Goal: Transaction & Acquisition: Register for event/course

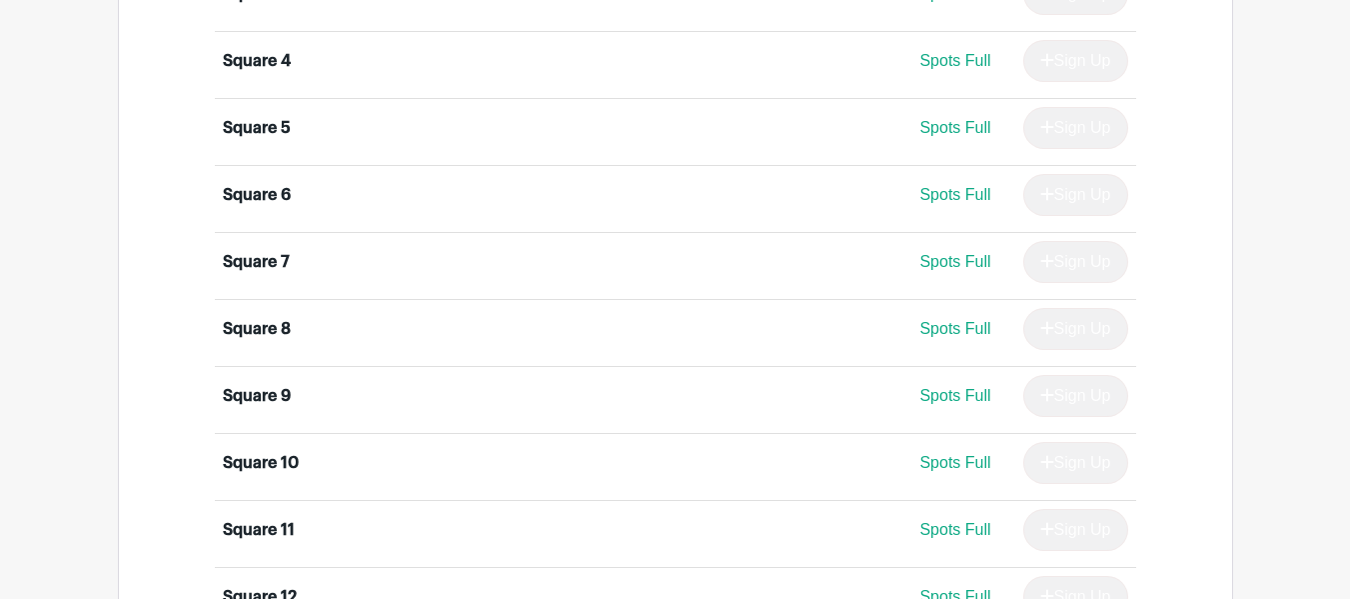
scroll to position [1453, 0]
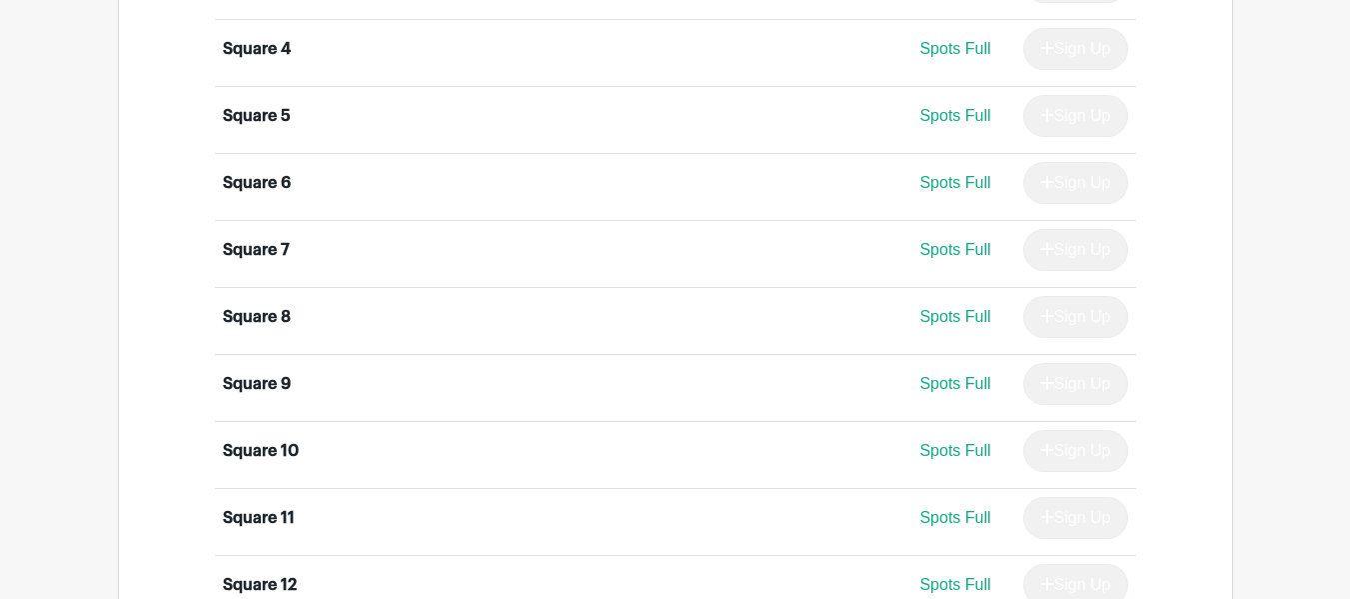
drag, startPoint x: 1358, startPoint y: 41, endPoint x: 1364, endPoint y: 274, distance: 232.9
click at [1349, 274] on html "Loading... Log In Sign Up for Free Kelly's Events Buffalo Bills vs Atlanta Falc…" at bounding box center [675, 303] width 1350 height 3512
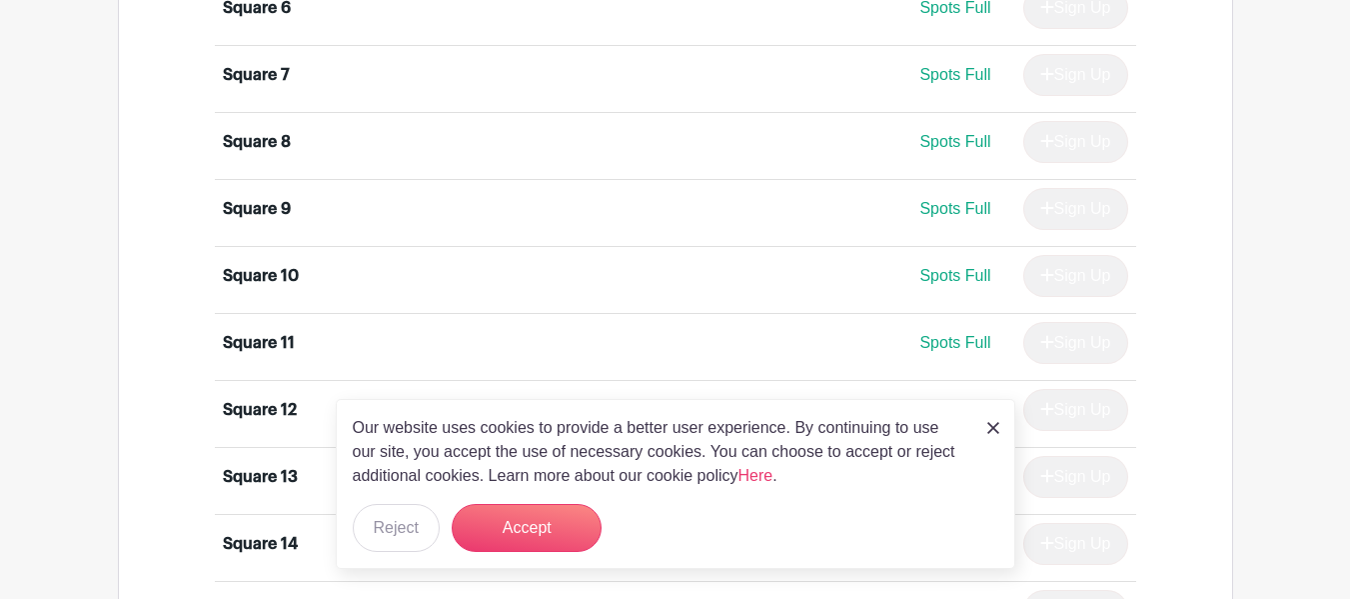
scroll to position [1634, 0]
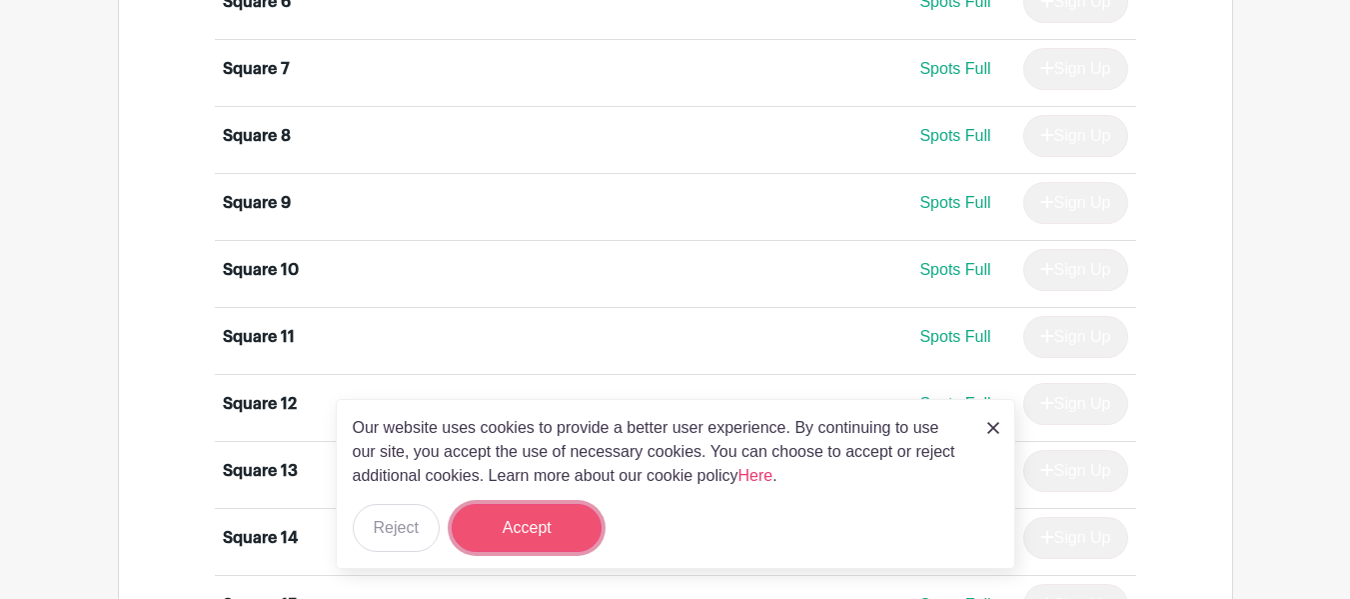
click at [522, 516] on button "Accept" at bounding box center [527, 528] width 150 height 48
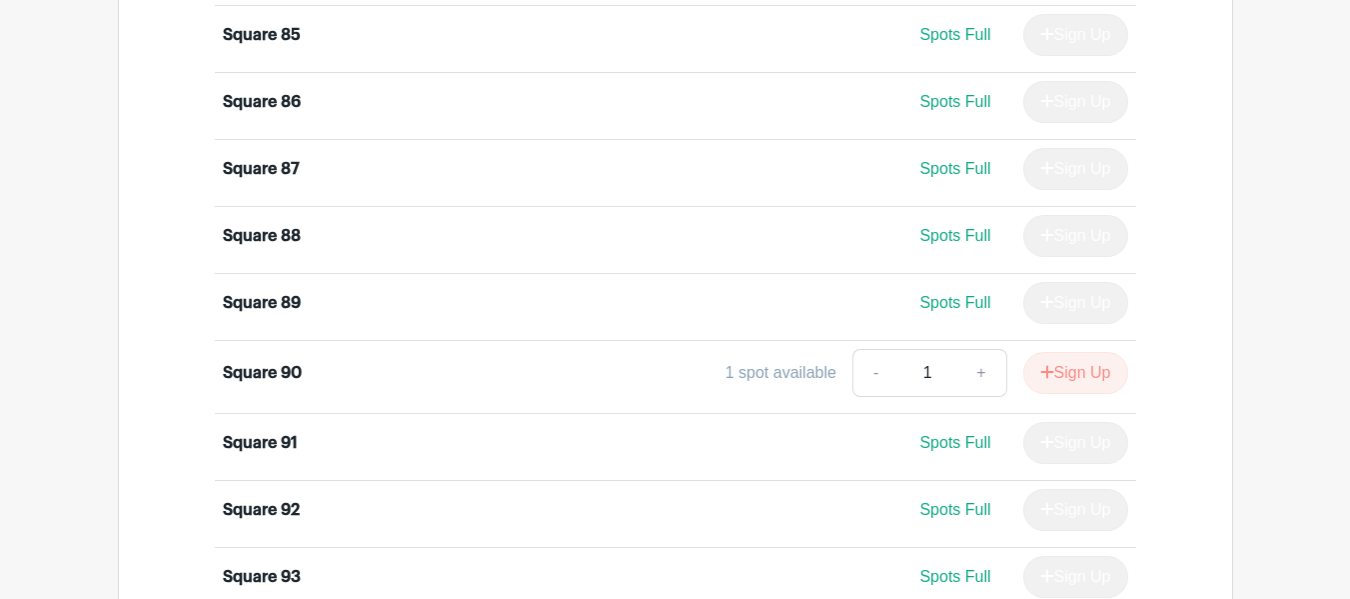
scroll to position [6875, 0]
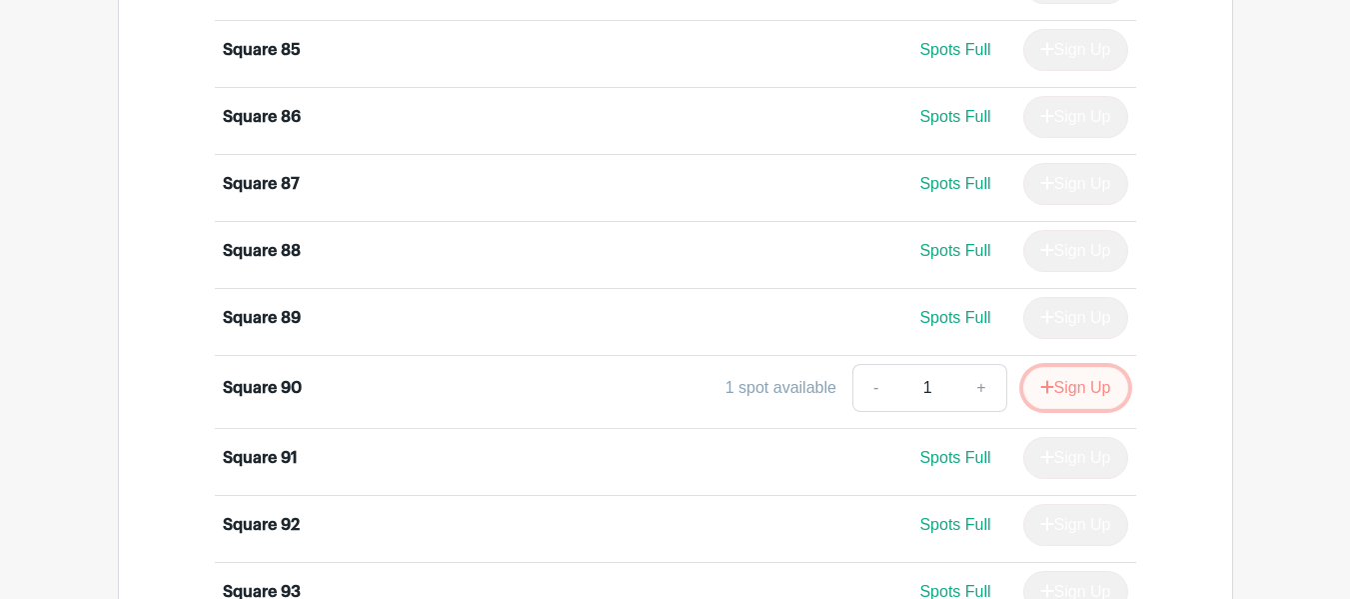
click at [1064, 380] on button "Sign Up" at bounding box center [1075, 388] width 105 height 42
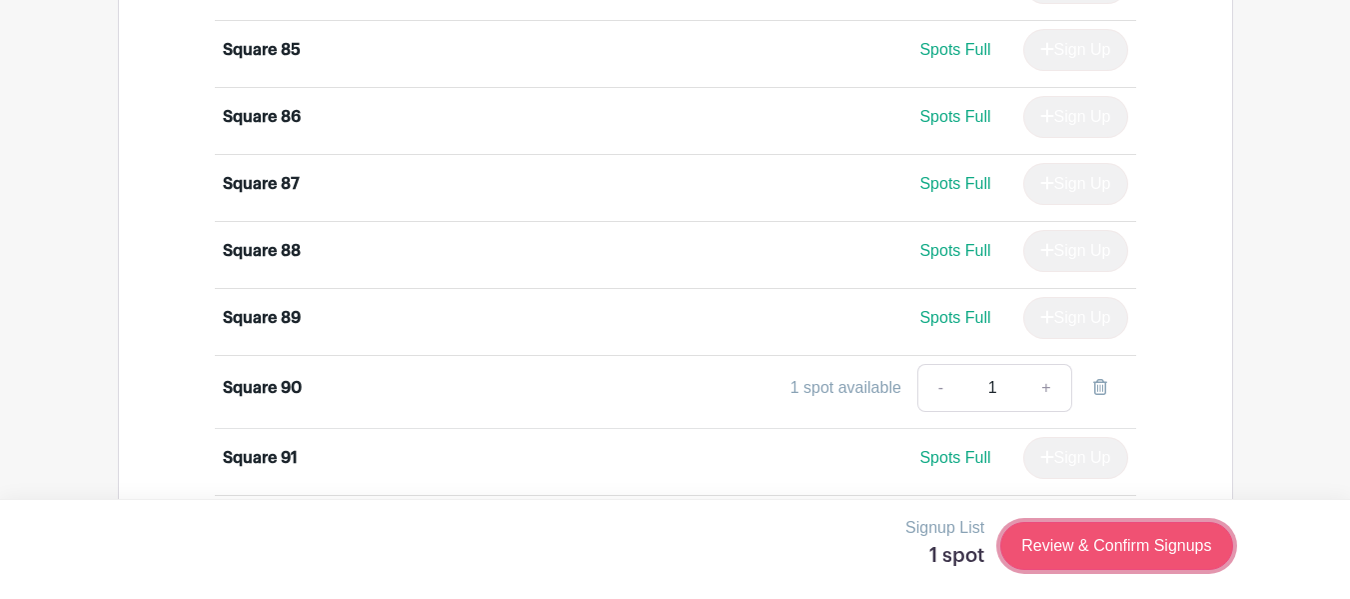
click at [1141, 542] on link "Review & Confirm Signups" at bounding box center [1116, 546] width 232 height 48
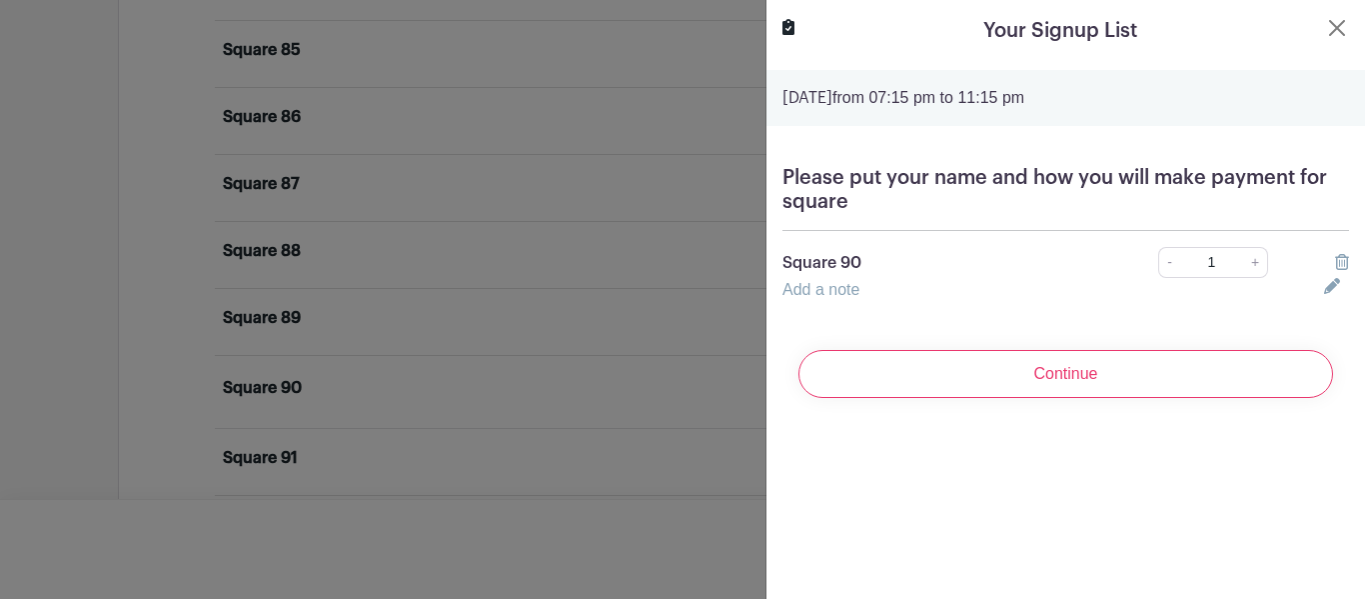
click at [858, 287] on link "Add a note" at bounding box center [820, 289] width 77 height 17
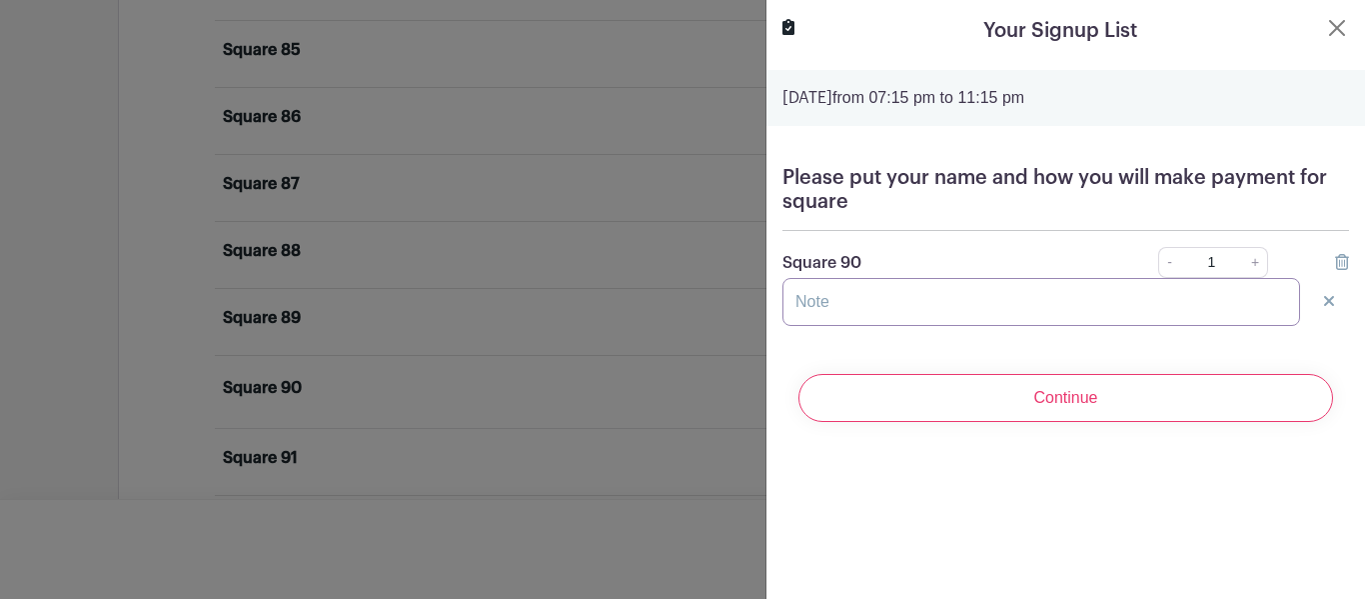
click at [811, 306] on input "text" at bounding box center [1041, 302] width 518 height 48
type input "Karen Yormick - Venmo"
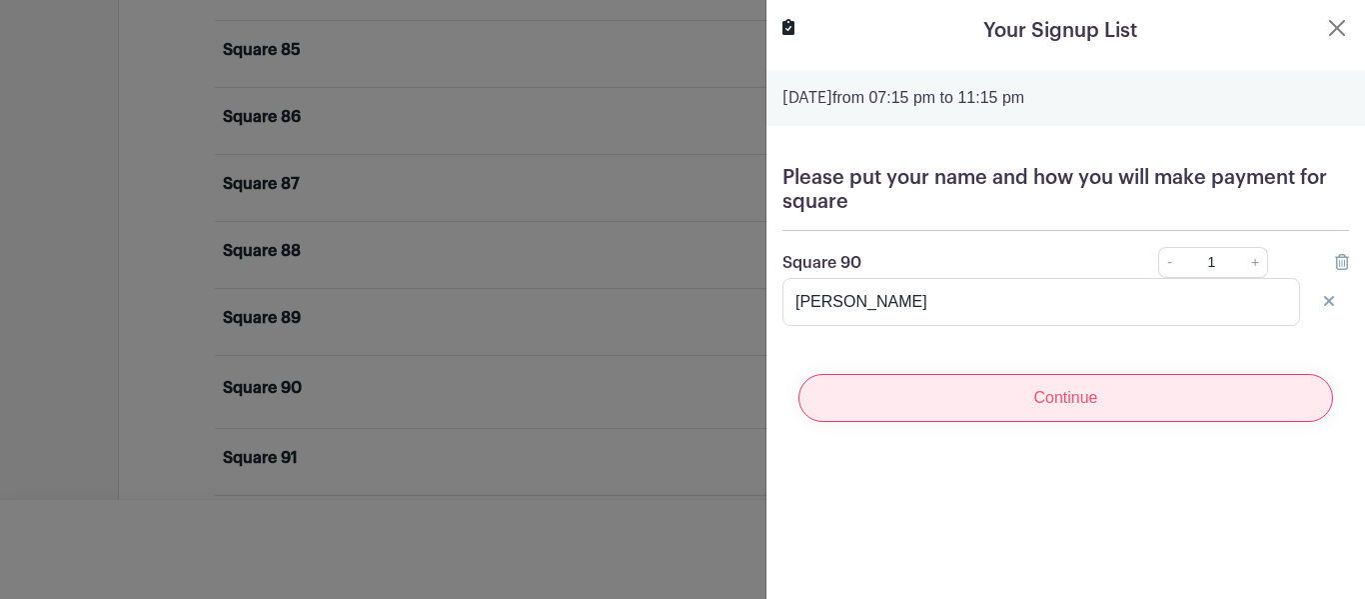
click at [1051, 390] on input "Continue" at bounding box center [1065, 398] width 535 height 48
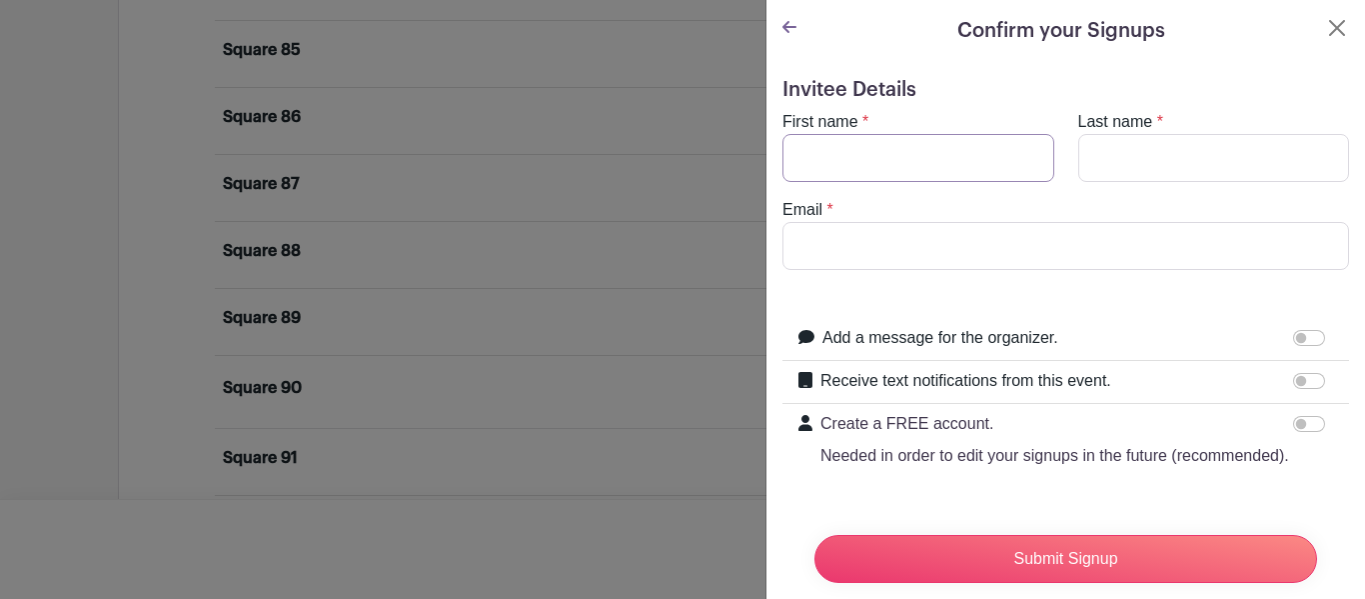
click at [916, 151] on input "First name" at bounding box center [918, 158] width 272 height 48
type input "Karen"
type input "Yormick"
type input "Yrk6405@roadrunner.com"
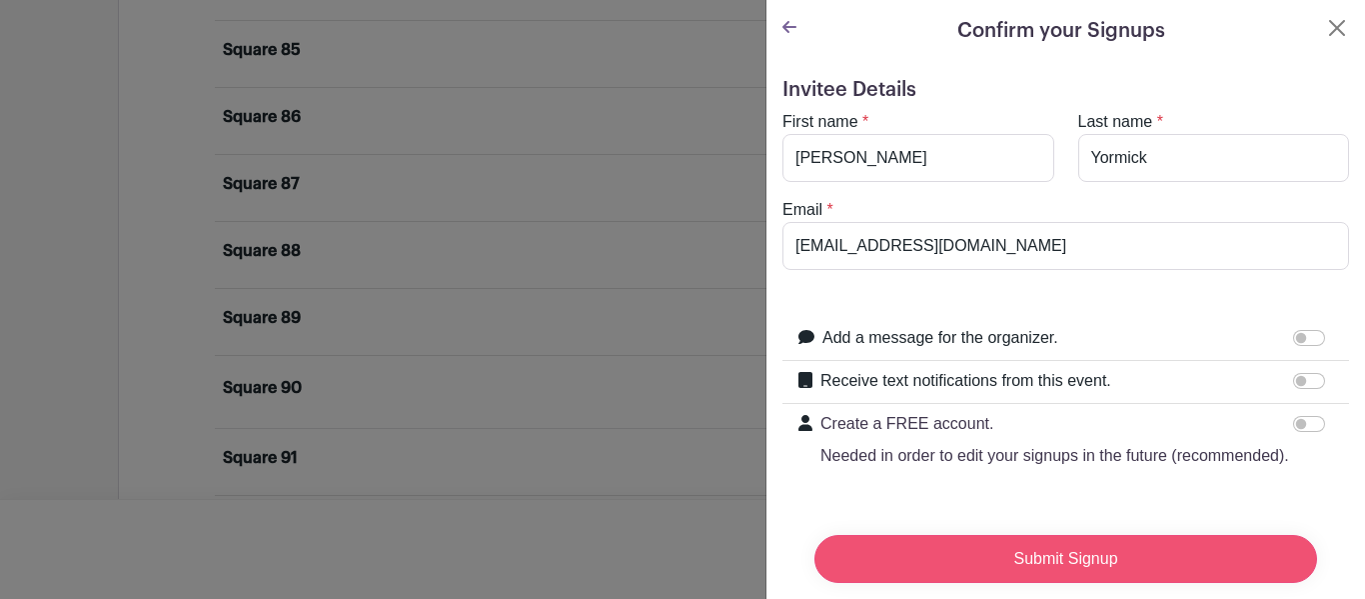
click at [1019, 538] on input "Submit Signup" at bounding box center [1065, 559] width 503 height 48
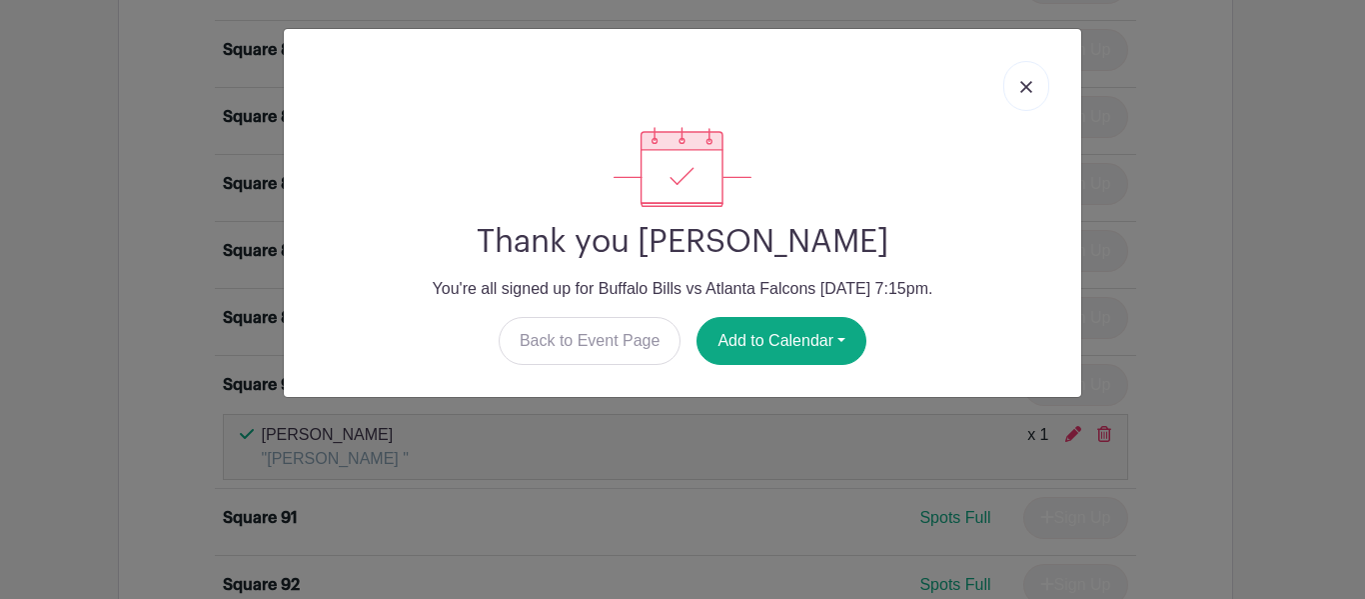
click at [1023, 81] on img at bounding box center [1026, 87] width 12 height 12
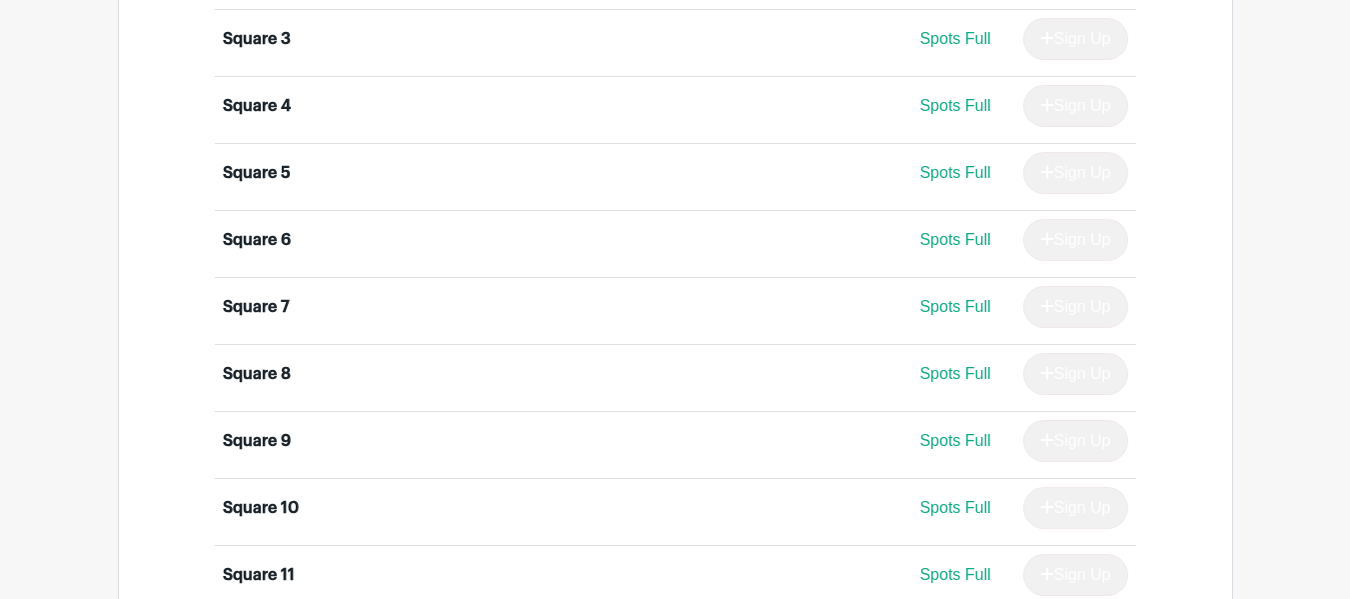
scroll to position [0, 0]
